Goal: Task Accomplishment & Management: Manage account settings

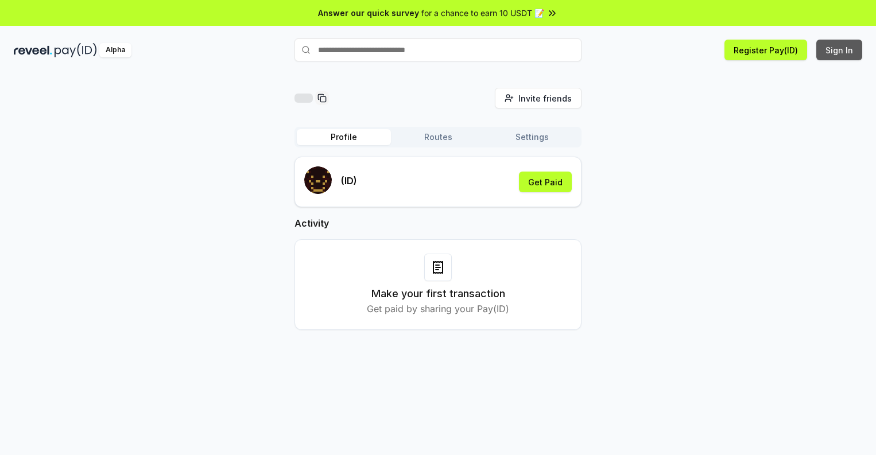
click at [839, 50] on button "Sign In" at bounding box center [839, 50] width 46 height 21
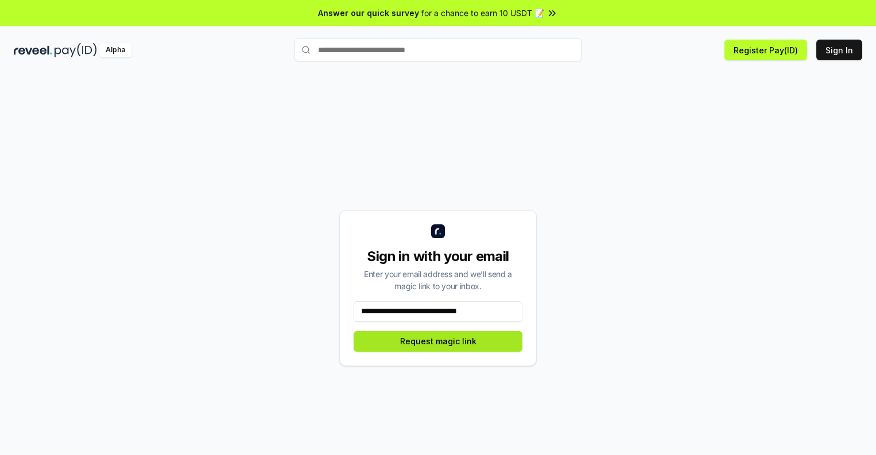
type input "**********"
click at [438, 341] on button "Request magic link" at bounding box center [437, 341] width 169 height 21
